Goal: Use online tool/utility: Utilize a website feature to perform a specific function

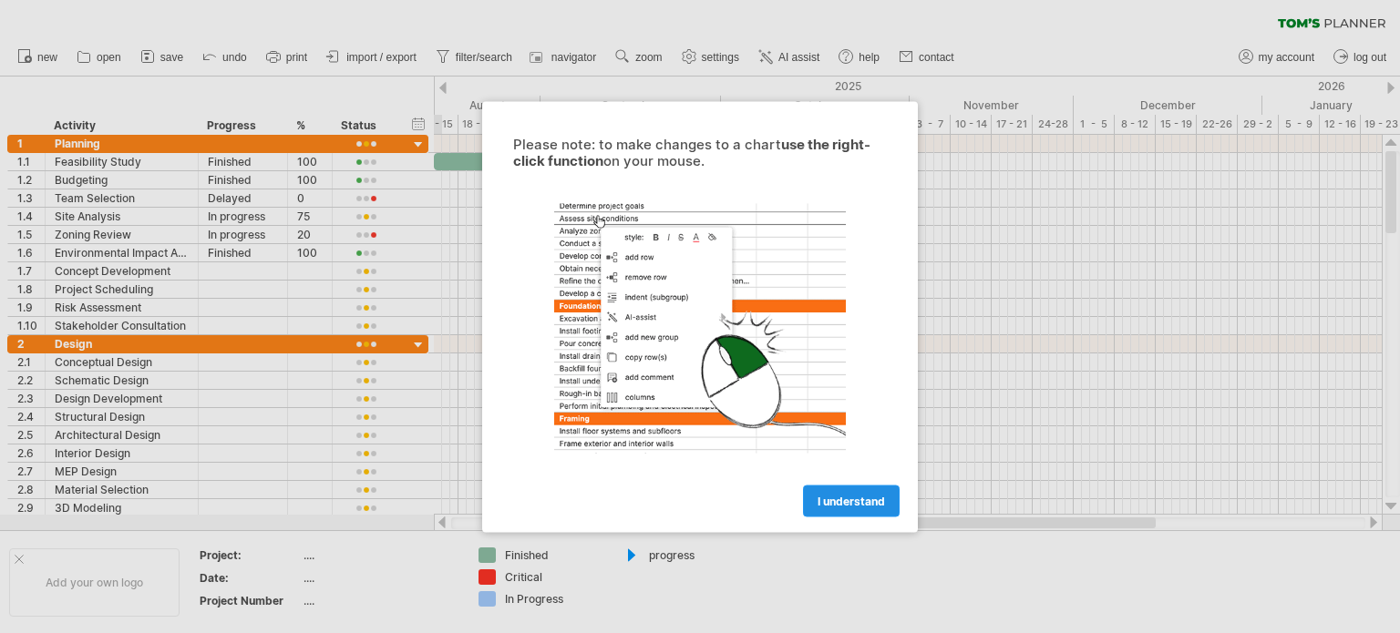
click at [849, 491] on link "I understand" at bounding box center [851, 501] width 97 height 32
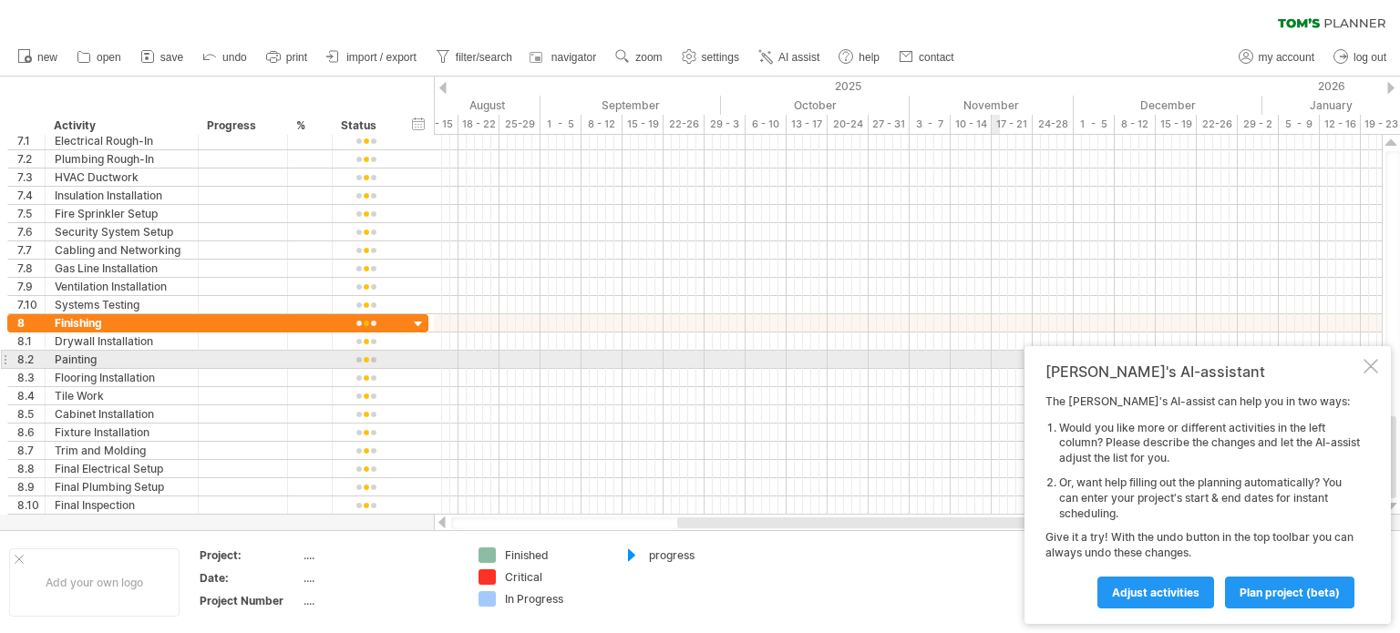
click at [1365, 371] on div at bounding box center [1370, 366] width 15 height 15
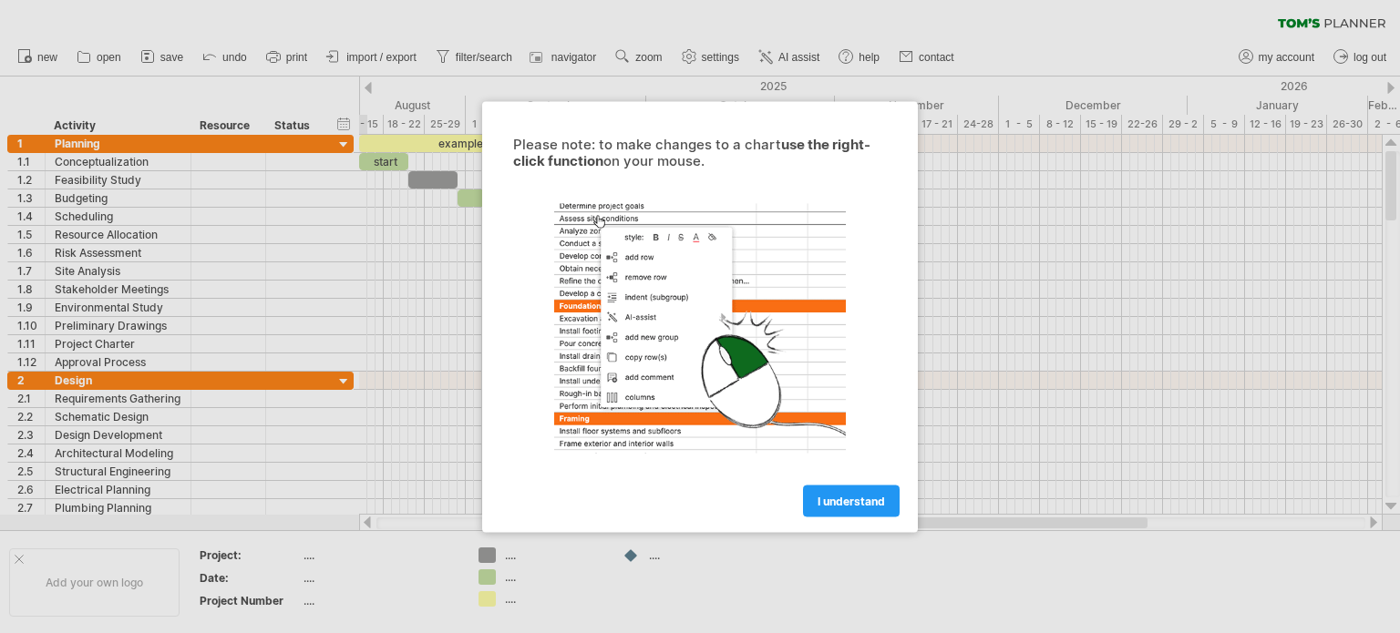
click at [843, 506] on span "I understand" at bounding box center [850, 501] width 67 height 14
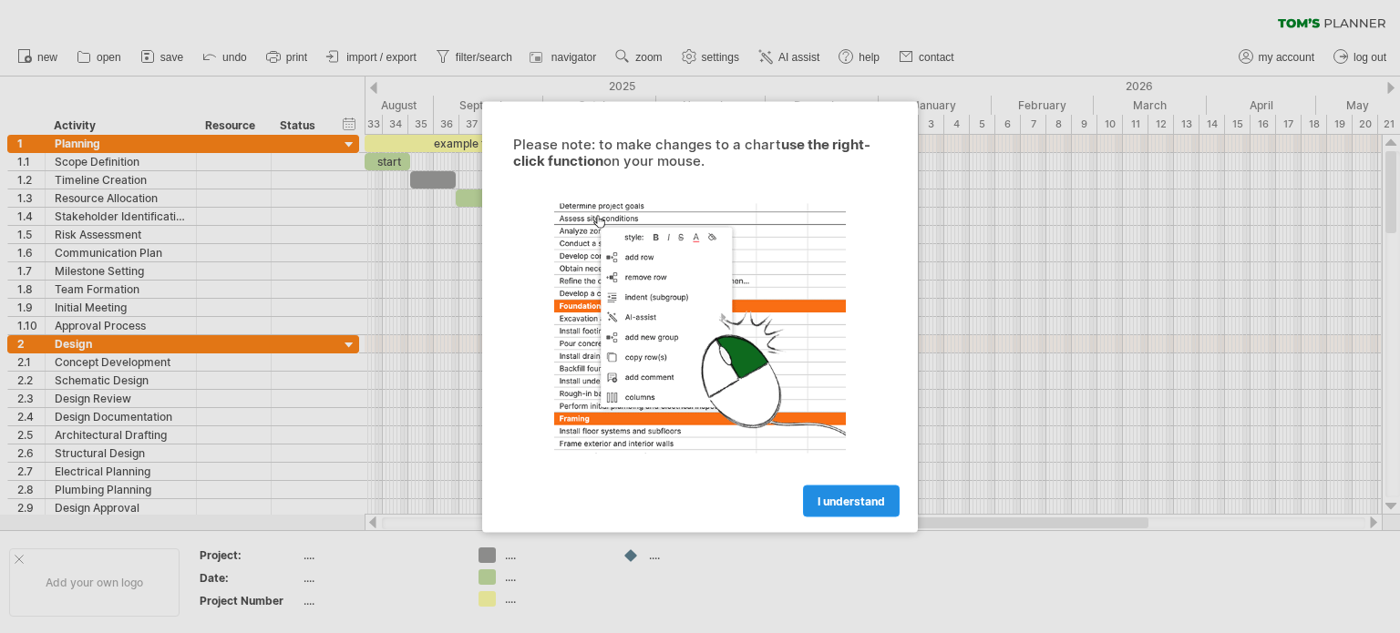
click at [836, 505] on span "I understand" at bounding box center [850, 501] width 67 height 14
